Goal: Task Accomplishment & Management: Complete application form

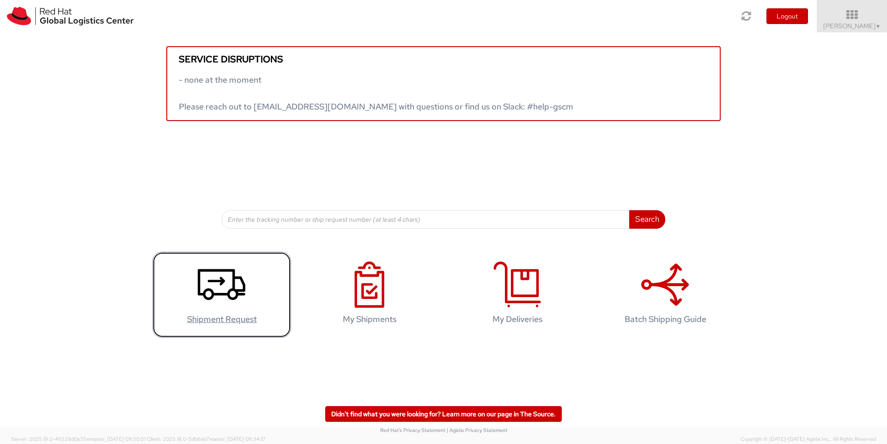
click at [230, 288] on icon at bounding box center [222, 284] width 48 height 46
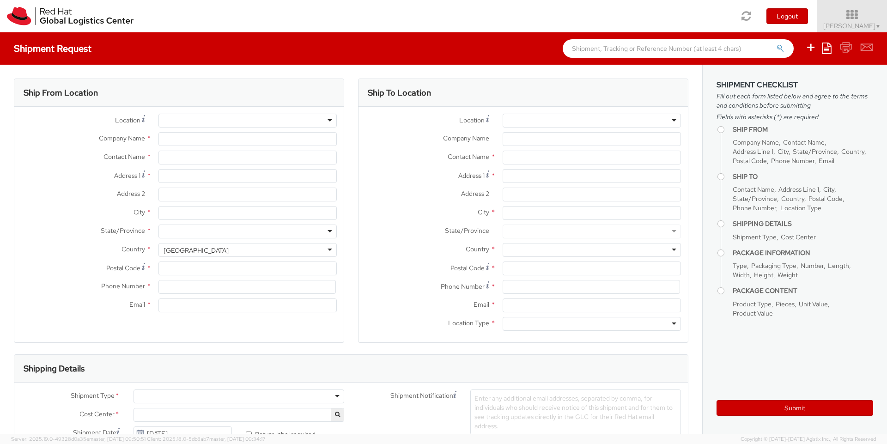
scroll to position [85, 0]
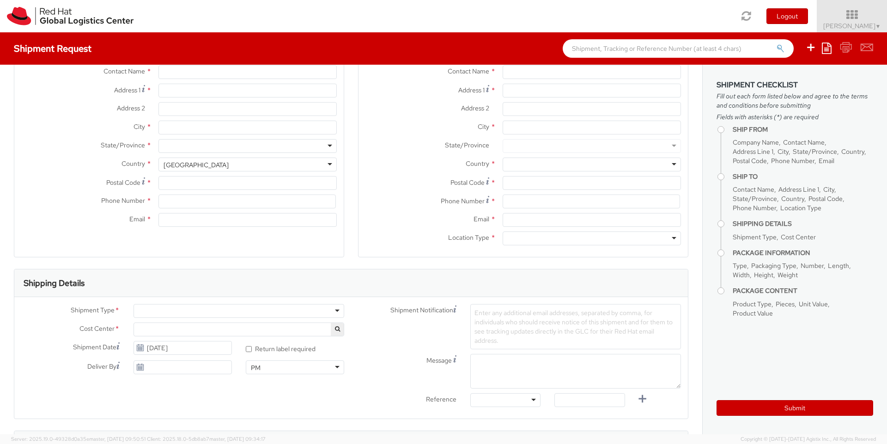
select select
select select "150"
type input "Red Hat"
type input "[PERSON_NAME]"
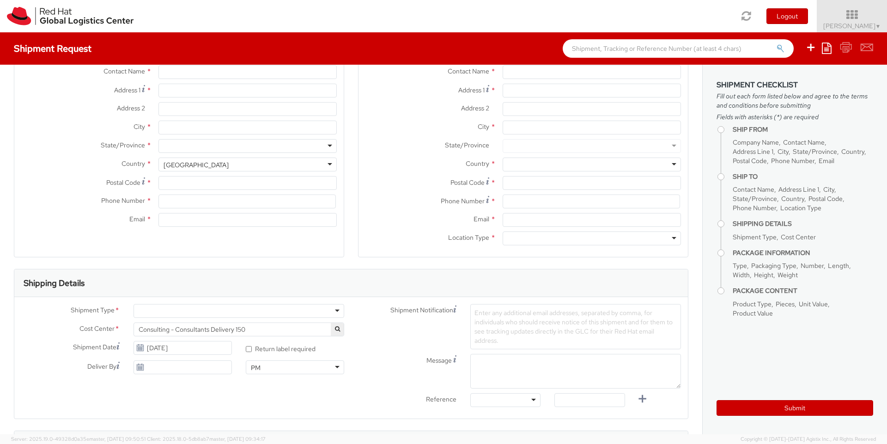
type input "juschind@redhat.com"
